Goal: Transaction & Acquisition: Purchase product/service

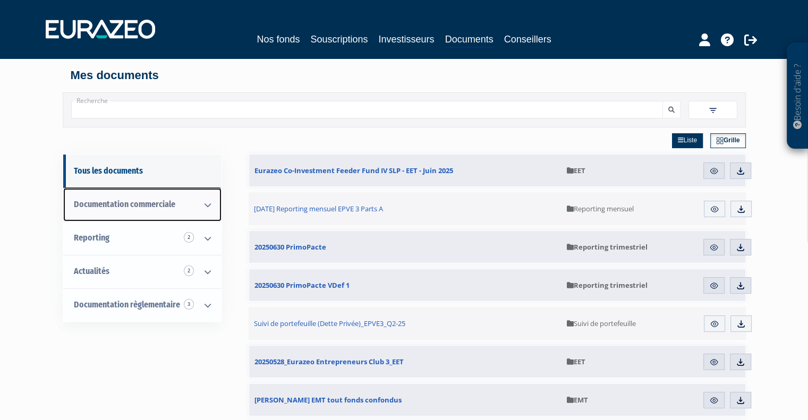
click at [207, 208] on icon at bounding box center [208, 205] width 28 height 33
click at [207, 204] on icon at bounding box center [208, 205] width 28 height 33
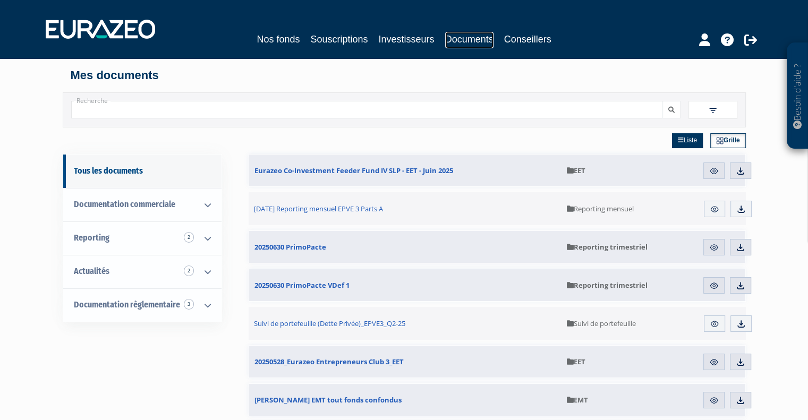
click at [452, 37] on link "Documents" at bounding box center [469, 40] width 48 height 16
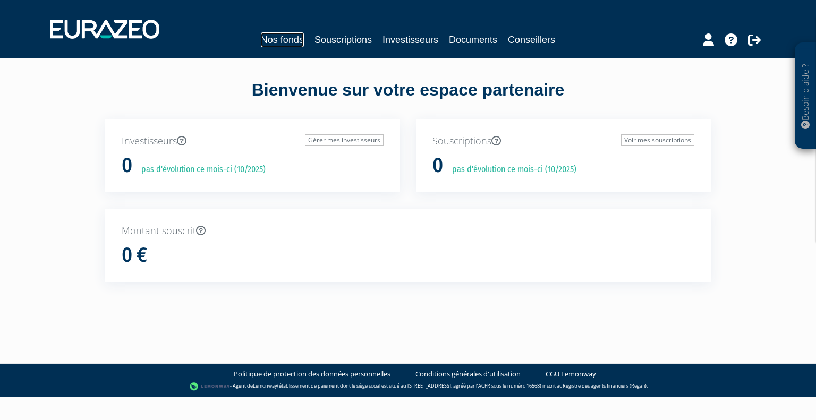
click at [268, 45] on link "Nos fonds" at bounding box center [282, 39] width 43 height 15
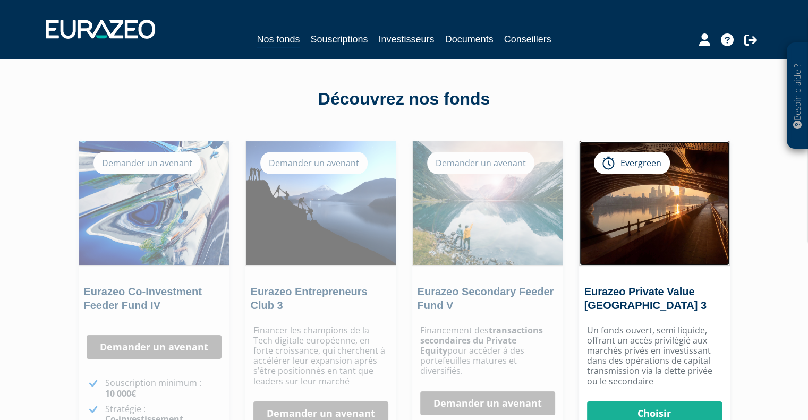
click at [643, 198] on img at bounding box center [654, 203] width 150 height 124
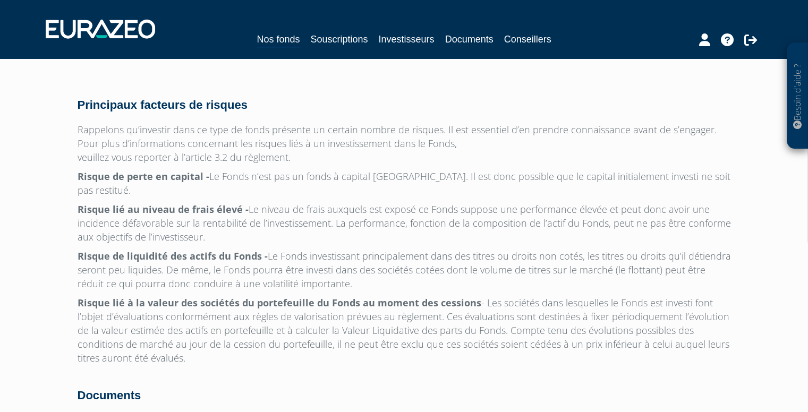
scroll to position [3422, 0]
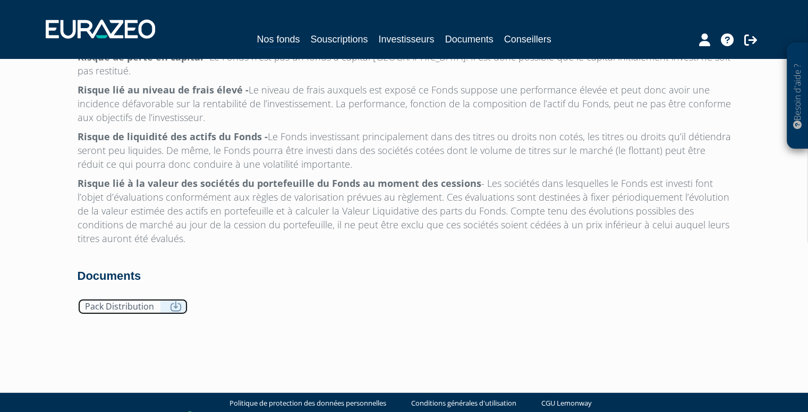
click at [166, 298] on link "Pack Distribution" at bounding box center [133, 306] width 110 height 16
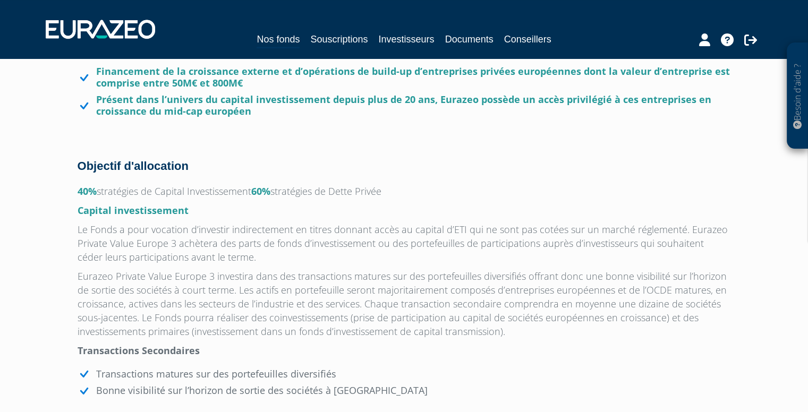
scroll to position [0, 0]
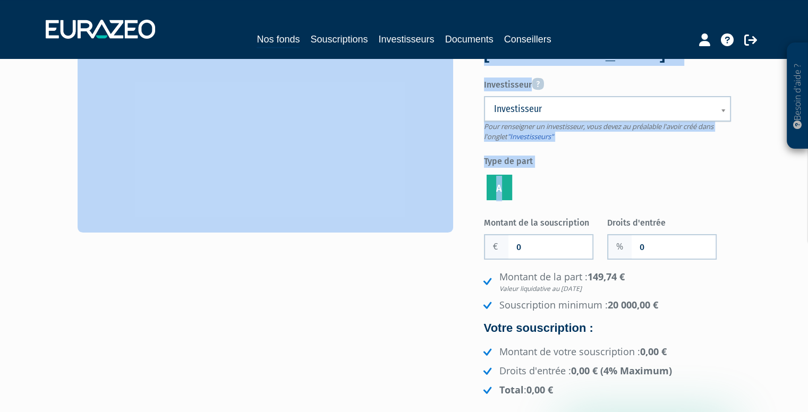
drag, startPoint x: 487, startPoint y: 158, endPoint x: 549, endPoint y: 195, distance: 72.1
click at [549, 195] on div "Eurazeo Private Value [GEOGRAPHIC_DATA] 3 Investisseur Pour renseigner un inves…" at bounding box center [404, 233] width 669 height 424
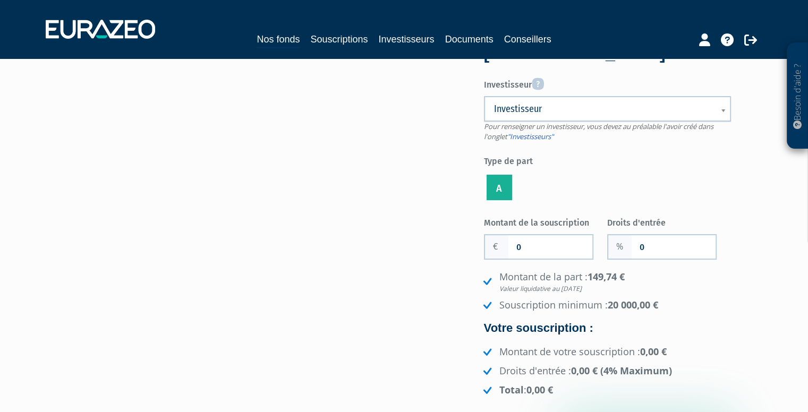
click at [549, 195] on ul "A" at bounding box center [607, 188] width 247 height 30
drag, startPoint x: 541, startPoint y: 195, endPoint x: 486, endPoint y: 153, distance: 68.2
click at [486, 153] on div "Investisseur Pour renseigner un investisseur, vous devez au préalable l'avoir c…" at bounding box center [607, 138] width 247 height 129
click at [486, 153] on label "Type de part" at bounding box center [607, 160] width 247 height 16
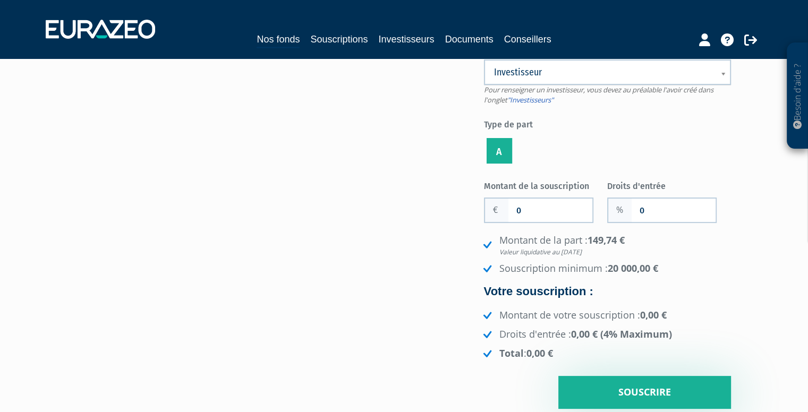
scroll to position [106, 0]
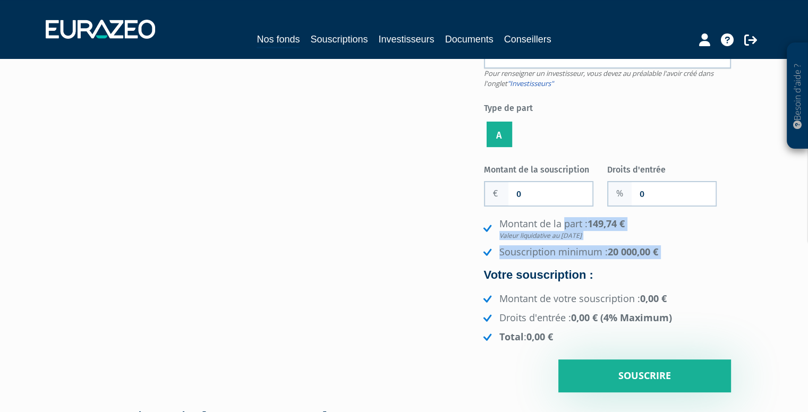
drag, startPoint x: 505, startPoint y: 222, endPoint x: 695, endPoint y: 260, distance: 193.8
click at [695, 260] on div "Montant de la part : 149,74 € Valeur liquidative au [DATE] Souscription minimum…" at bounding box center [607, 280] width 247 height 126
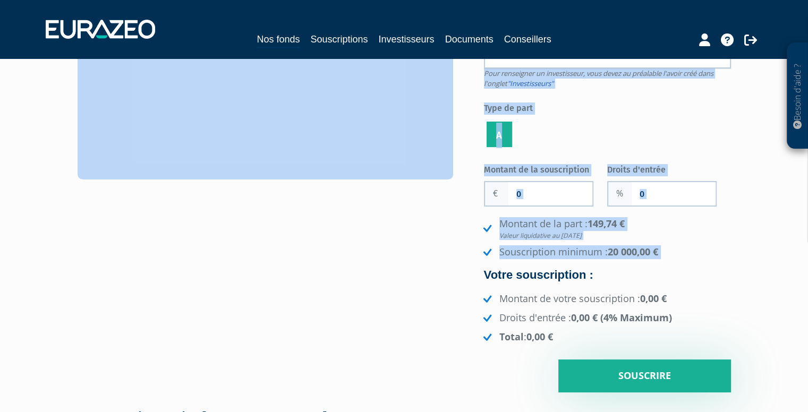
drag, startPoint x: 542, startPoint y: 235, endPoint x: 480, endPoint y: 209, distance: 67.6
click at [480, 209] on div "Eurazeo Private Value [GEOGRAPHIC_DATA] 3 Investisseur Pour renseigner un inves…" at bounding box center [404, 180] width 669 height 424
click at [482, 223] on li "Montant de la part : 149,74 € Valeur liquidative au [DATE]" at bounding box center [606, 228] width 250 height 23
click at [671, 243] on ul "Montant de la part : 149,74 € Valeur liquidative au [DATE] Souscription minimum…" at bounding box center [606, 238] width 250 height 42
drag, startPoint x: 685, startPoint y: 252, endPoint x: 472, endPoint y: 218, distance: 215.6
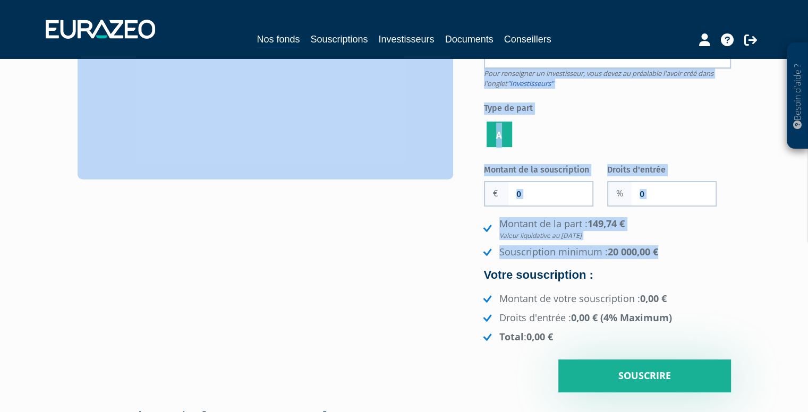
click at [472, 218] on div "Eurazeo Private Value [GEOGRAPHIC_DATA] 3 Investisseur Pour renseigner un inves…" at bounding box center [404, 180] width 669 height 424
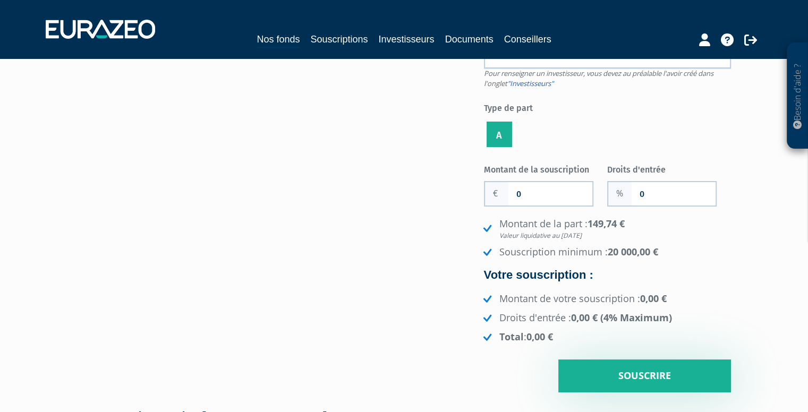
click at [472, 218] on div "Eurazeo Private Value [GEOGRAPHIC_DATA] 3 Investisseur Pour renseigner un inves…" at bounding box center [404, 180] width 669 height 424
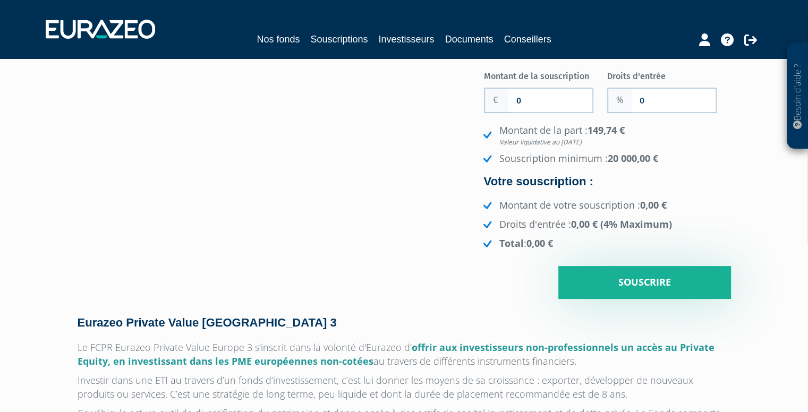
scroll to position [212, 0]
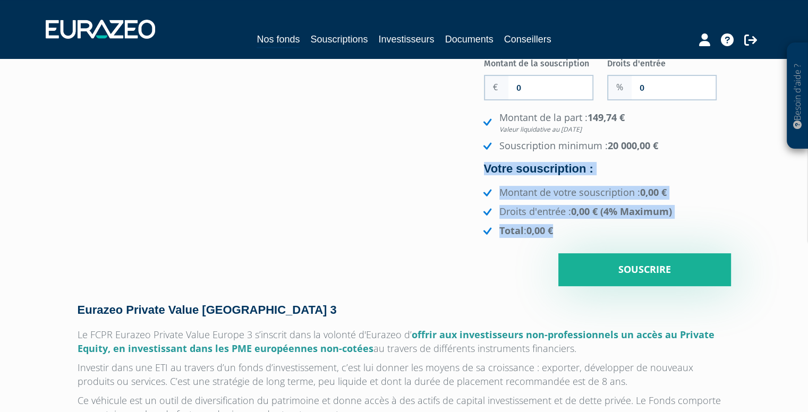
drag, startPoint x: 570, startPoint y: 233, endPoint x: 462, endPoint y: 172, distance: 124.2
click at [462, 172] on div "Eurazeo Private Value [GEOGRAPHIC_DATA] 3 Investisseur Pour renseigner un inves…" at bounding box center [404, 74] width 669 height 424
click at [462, 170] on div "Eurazeo Private Value [GEOGRAPHIC_DATA] 3 Investisseur Pour renseigner un inves…" at bounding box center [404, 74] width 669 height 424
drag, startPoint x: 462, startPoint y: 170, endPoint x: 668, endPoint y: 238, distance: 216.6
click at [668, 238] on div "Eurazeo Private Value [GEOGRAPHIC_DATA] 3 Investisseur Pour renseigner un inves…" at bounding box center [404, 74] width 669 height 424
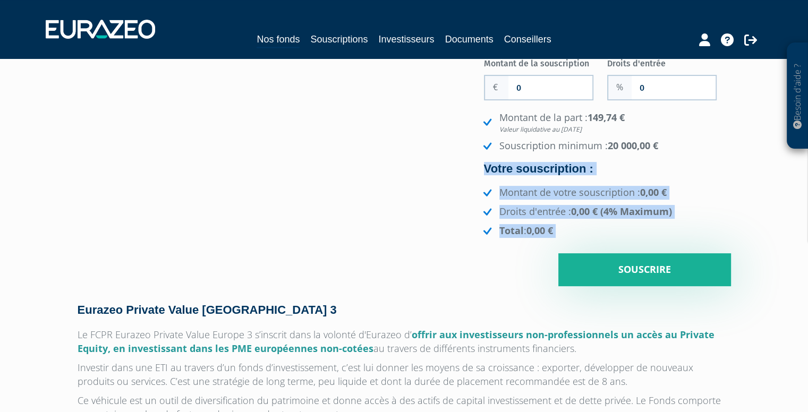
click at [668, 238] on div "Montant de la souscription 0 Nombre de parts 0 Droits d'entrée 0 149,74 €" at bounding box center [607, 170] width 247 height 232
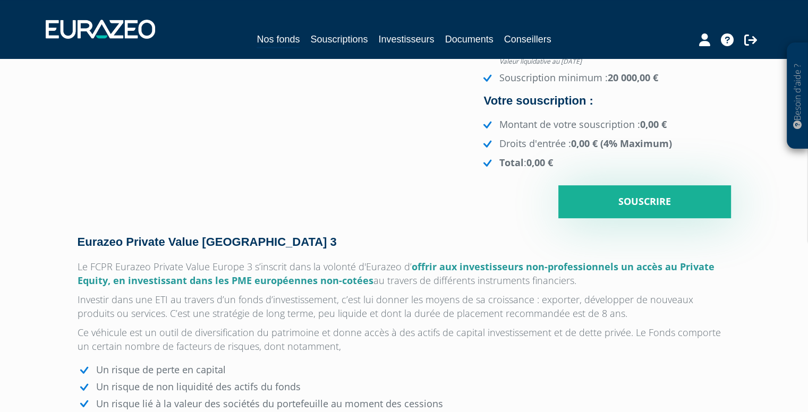
scroll to position [372, 0]
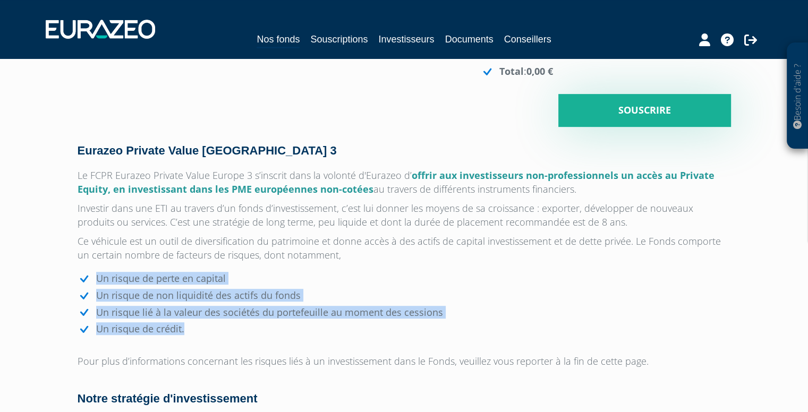
drag, startPoint x: 273, startPoint y: 293, endPoint x: 354, endPoint y: 324, distance: 87.1
click at [354, 324] on ul "Un risque de perte en capital Un risque de non liquidité des actifs du fonds Un…" at bounding box center [404, 304] width 653 height 62
click at [322, 318] on li "Un risque lié à la valeur des sociétés du portefeuille au moment des cessions" at bounding box center [404, 313] width 653 height 12
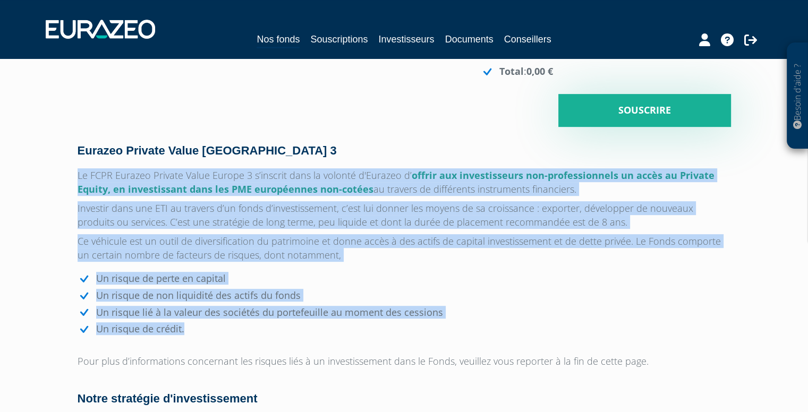
drag, startPoint x: 333, startPoint y: 324, endPoint x: 30, endPoint y: 157, distance: 346.1
drag, startPoint x: 44, startPoint y: 175, endPoint x: 446, endPoint y: 323, distance: 428.5
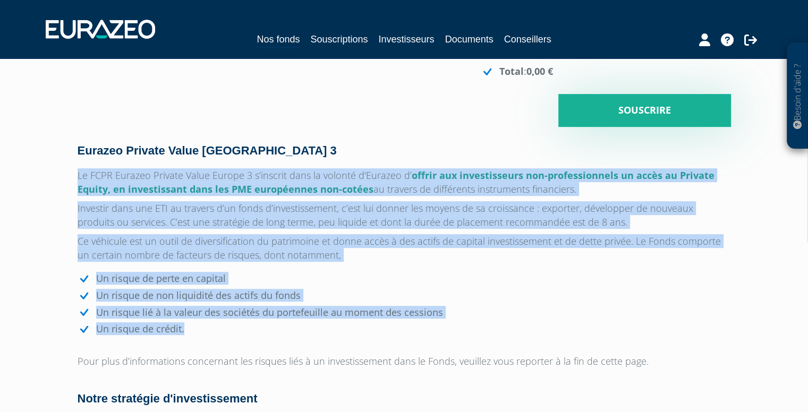
click at [446, 323] on li "Un risque de crédit." at bounding box center [404, 329] width 653 height 12
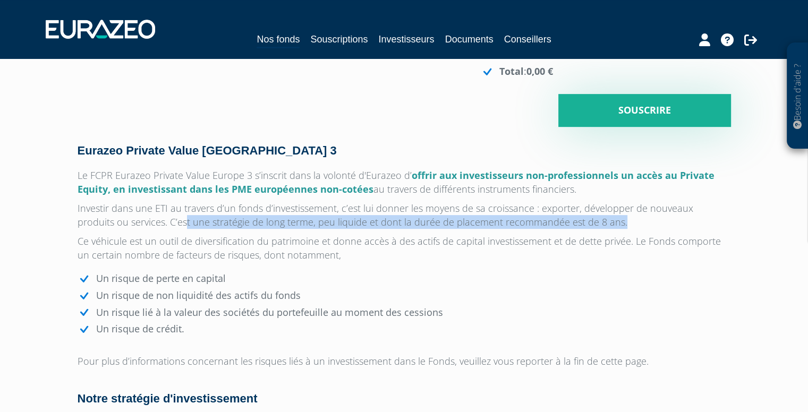
drag, startPoint x: 207, startPoint y: 218, endPoint x: 597, endPoint y: 217, distance: 390.9
click at [597, 217] on p "Investir dans une ETI au travers d’un fonds d’investissement, c’est lui donner …" at bounding box center [404, 215] width 653 height 28
drag, startPoint x: 597, startPoint y: 217, endPoint x: 249, endPoint y: 220, distance: 348.4
click at [249, 220] on p "Investir dans une ETI au travers d’un fonds d’investissement, c’est lui donner …" at bounding box center [404, 215] width 653 height 28
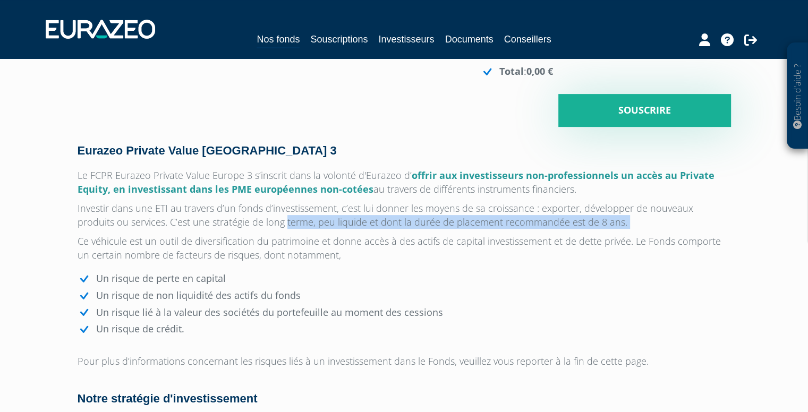
click at [249, 220] on p "Investir dans une ETI au travers d’un fonds d’investissement, c’est lui donner …" at bounding box center [404, 215] width 653 height 28
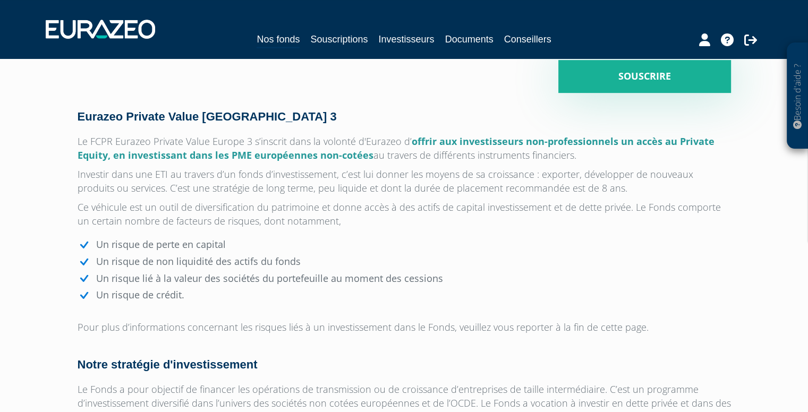
scroll to position [425, 0]
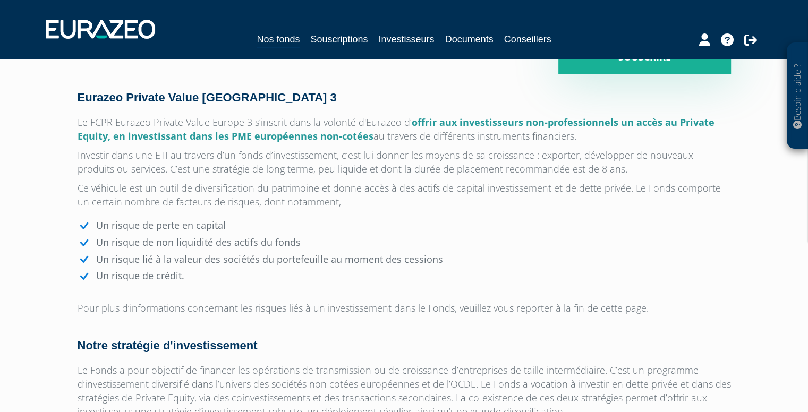
drag, startPoint x: 81, startPoint y: 193, endPoint x: 499, endPoint y: 203, distance: 418.6
click at [499, 203] on p "Ce véhicule est un outil de diversification du patrimoine et donne accès à des …" at bounding box center [404, 195] width 653 height 28
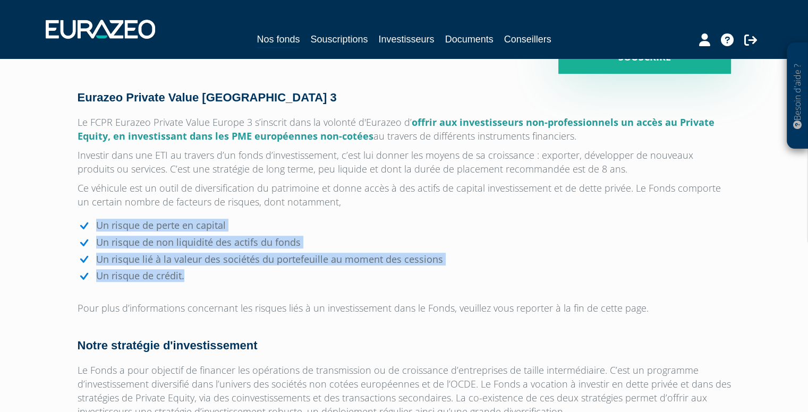
drag, startPoint x: 138, startPoint y: 260, endPoint x: 74, endPoint y: 215, distance: 78.1
drag, startPoint x: 74, startPoint y: 215, endPoint x: 401, endPoint y: 262, distance: 329.9
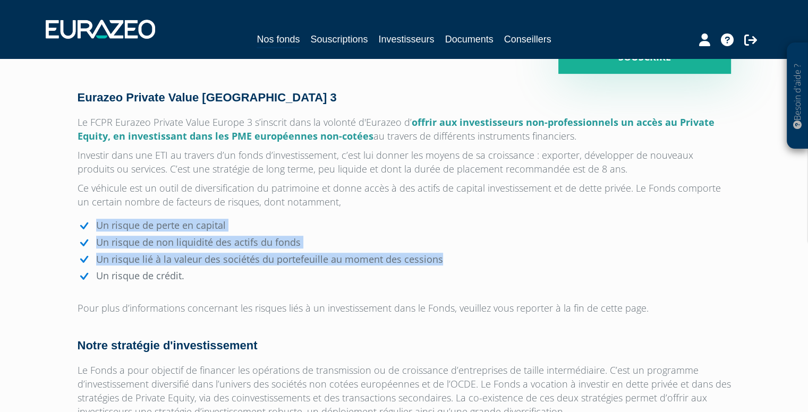
click at [401, 262] on li "Un risque lié à la valeur des sociétés du portefeuille au moment des cessions" at bounding box center [404, 260] width 653 height 12
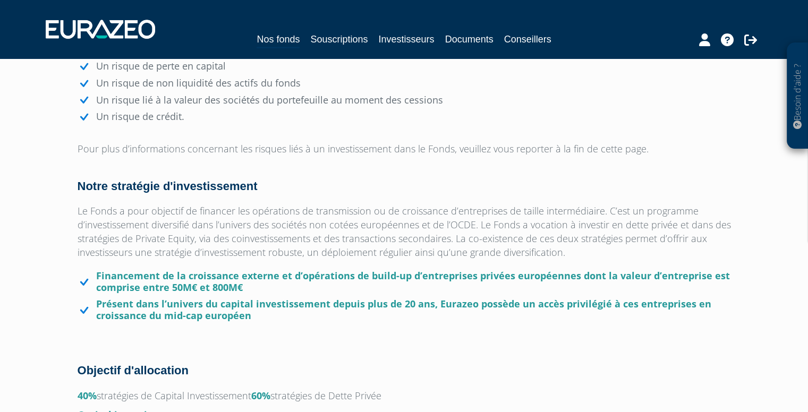
scroll to position [637, 0]
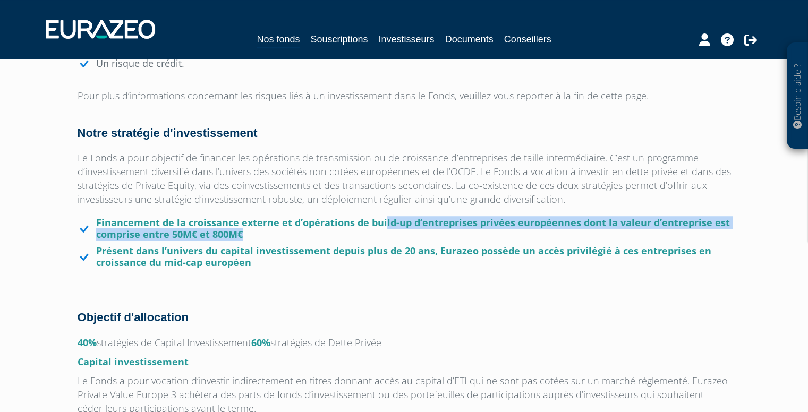
drag, startPoint x: 467, startPoint y: 225, endPoint x: 659, endPoint y: 236, distance: 192.6
click at [659, 236] on li "Financement de la croissance externe et d’opérations de build-up d’entreprises …" at bounding box center [404, 228] width 653 height 23
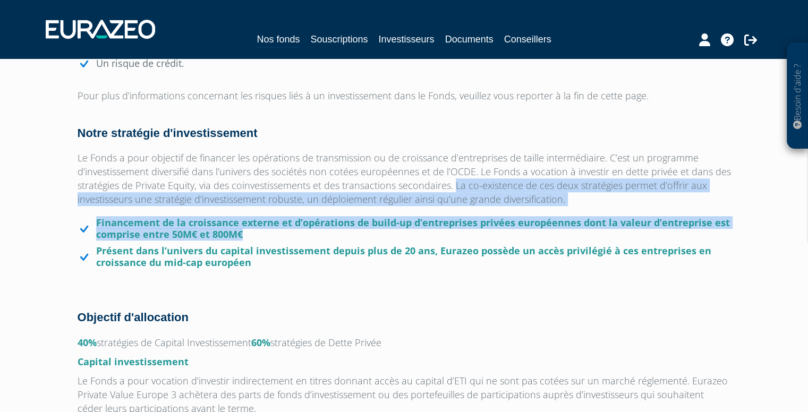
drag, startPoint x: 659, startPoint y: 236, endPoint x: 457, endPoint y: 191, distance: 207.4
click at [457, 191] on p "Le Fonds a pour objectif de financer les opérations de transmission ou de crois…" at bounding box center [404, 178] width 653 height 55
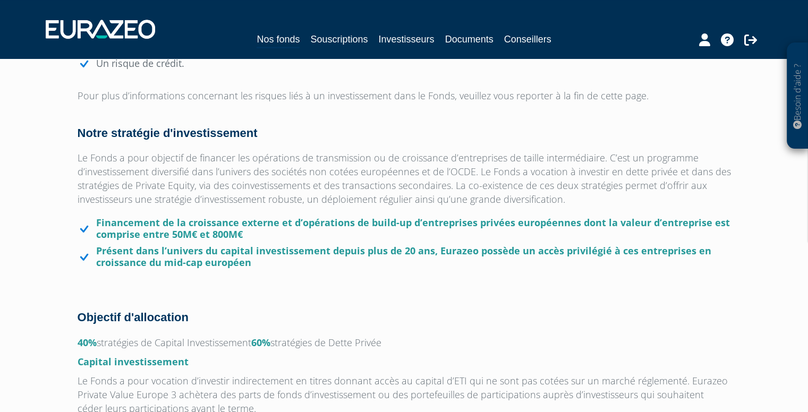
click at [363, 199] on p "Le Fonds a pour objectif de financer les opérations de transmission ou de crois…" at bounding box center [404, 178] width 653 height 55
